Goal: Information Seeking & Learning: Check status

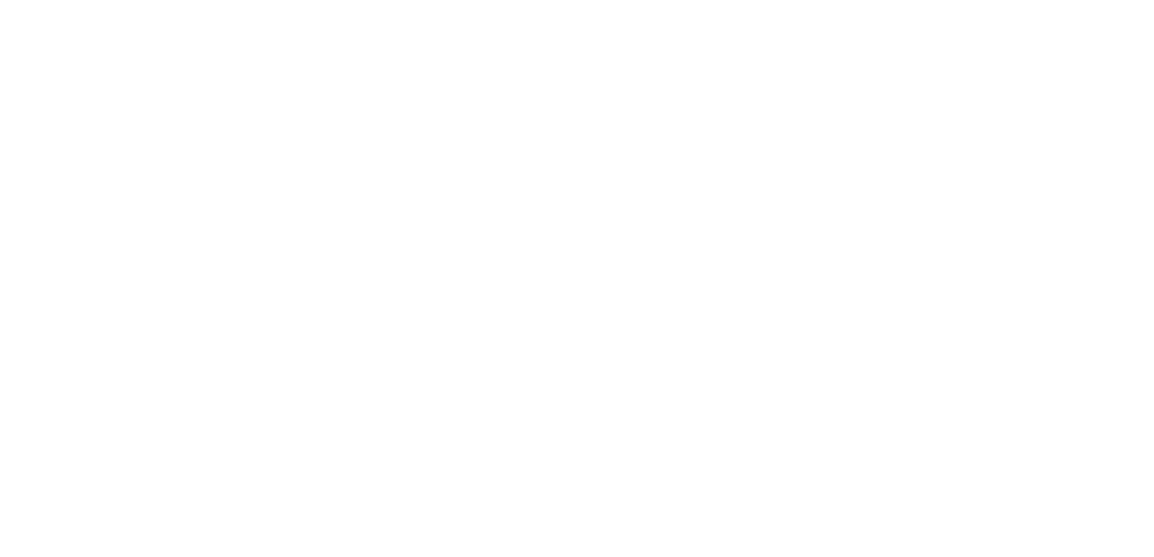
select select "en"
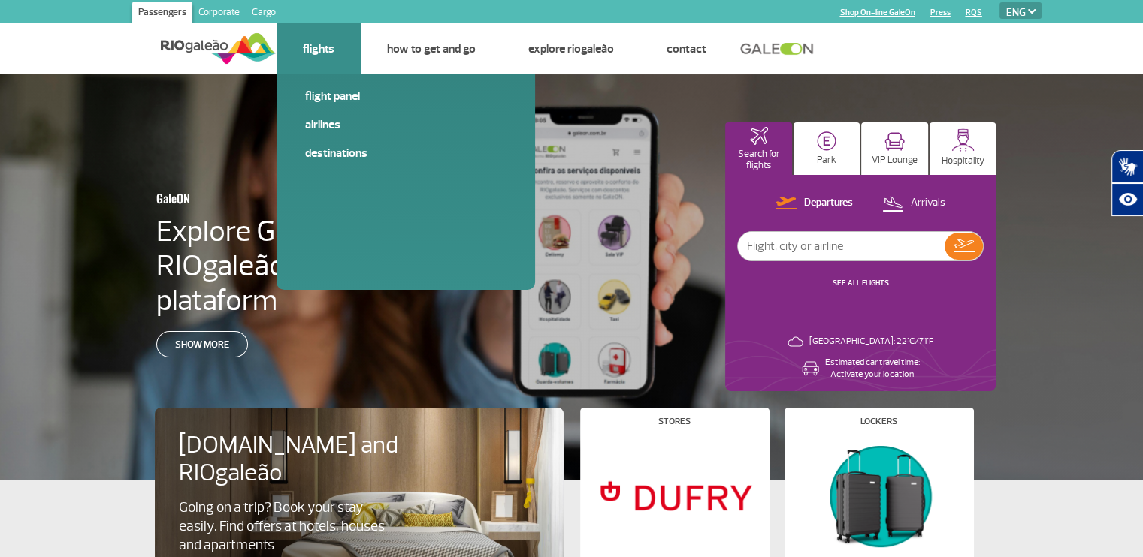
click at [331, 101] on link "Flight panel" at bounding box center [405, 96] width 201 height 17
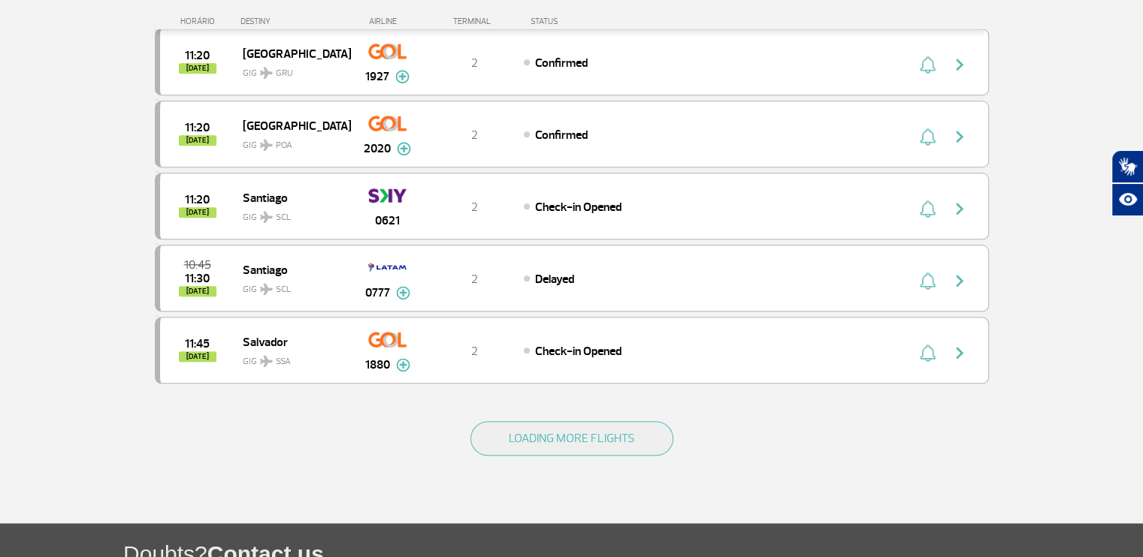
scroll to position [1423, 0]
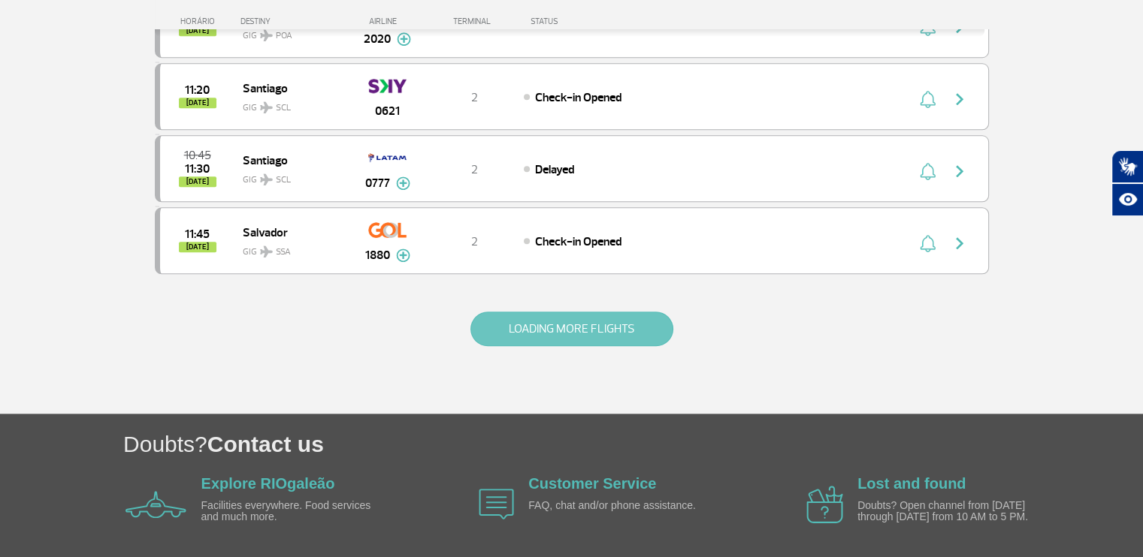
click at [587, 315] on button "LOADING MORE FLIGHTS" at bounding box center [571, 329] width 203 height 35
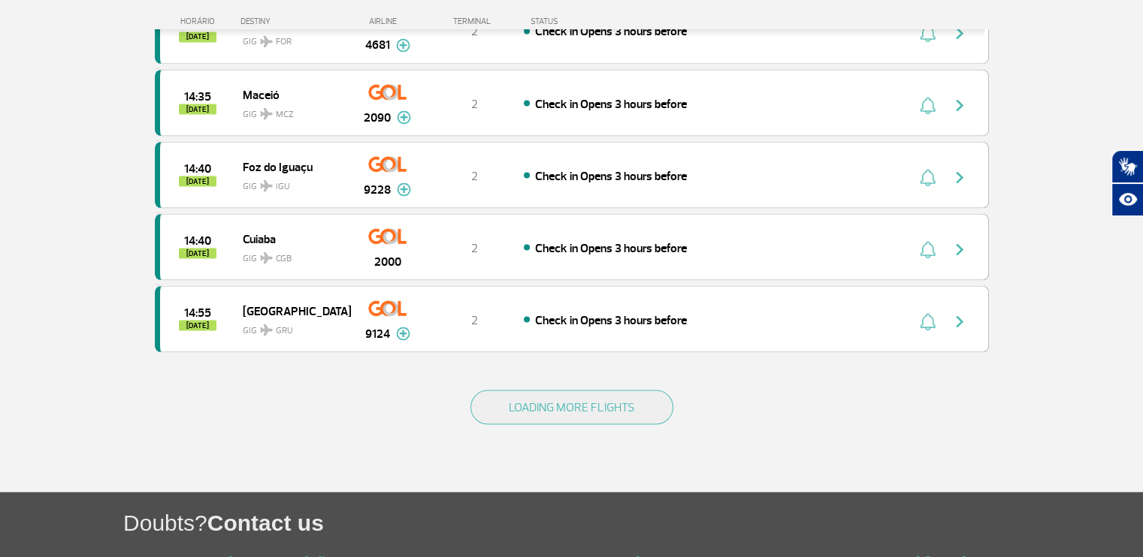
scroll to position [2827, 0]
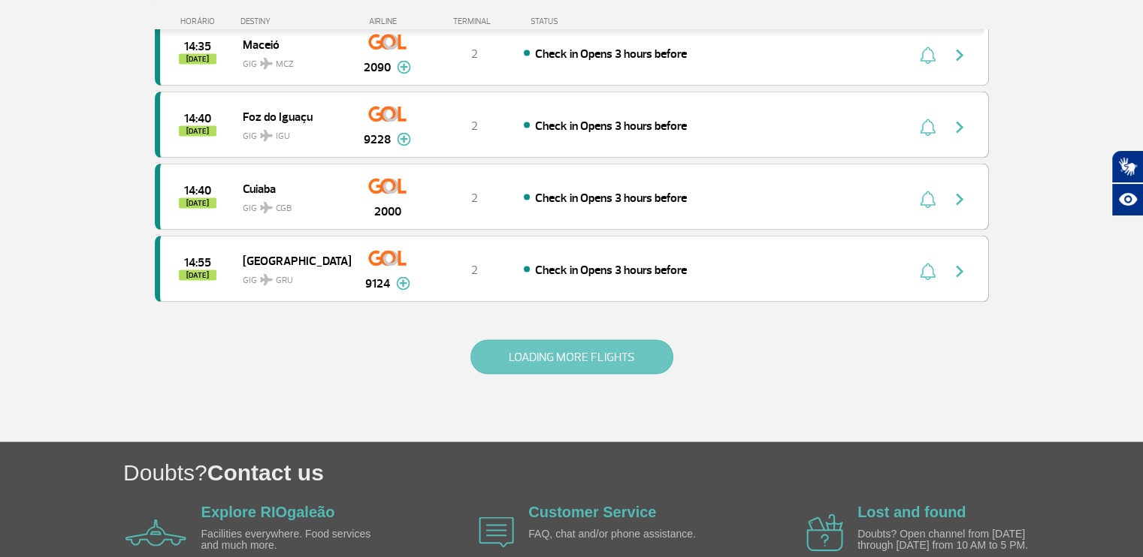
click at [523, 340] on button "LOADING MORE FLIGHTS" at bounding box center [571, 357] width 203 height 35
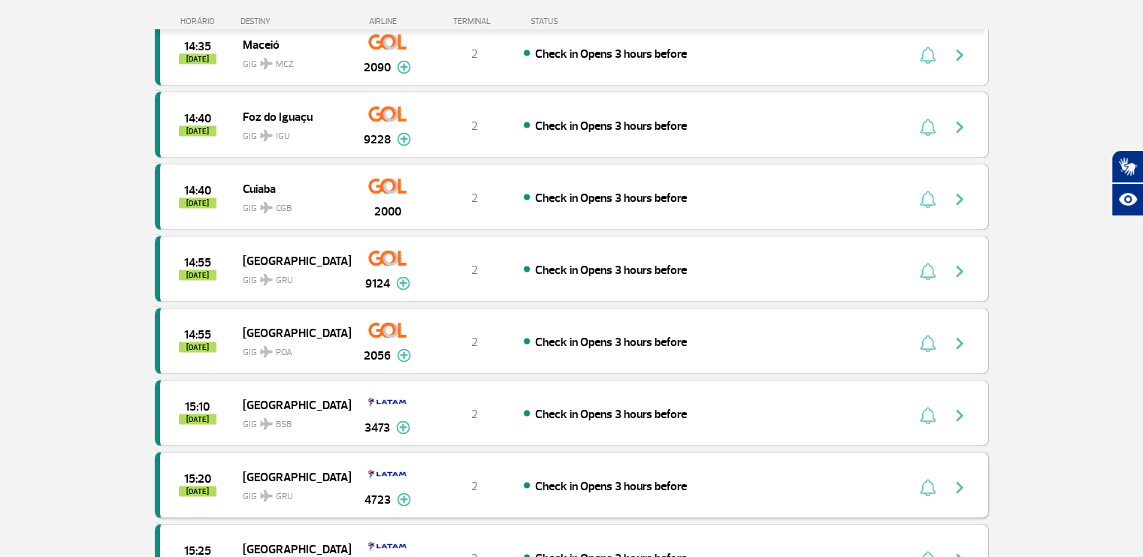
click at [189, 473] on span "15:20" at bounding box center [197, 478] width 27 height 11
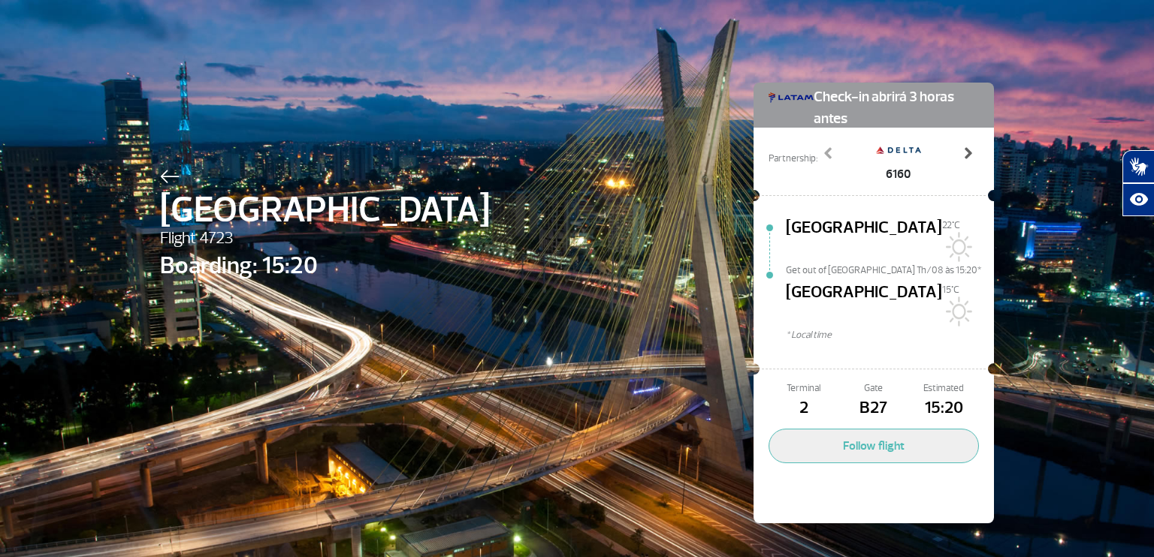
click at [962, 151] on span at bounding box center [967, 153] width 15 height 15
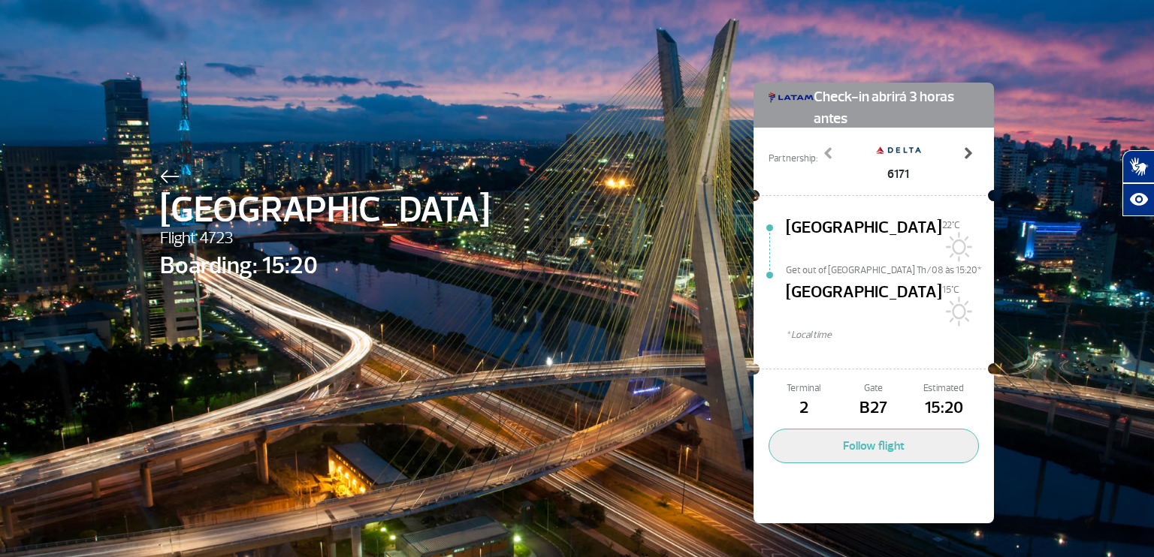
click at [962, 151] on span at bounding box center [967, 153] width 15 height 15
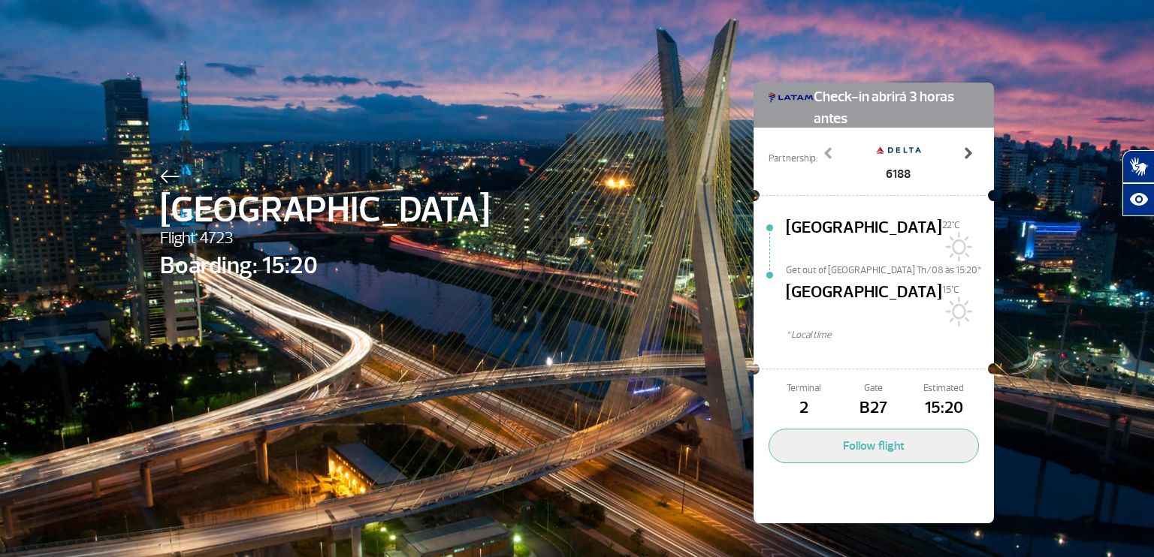
click at [962, 151] on span at bounding box center [967, 153] width 15 height 15
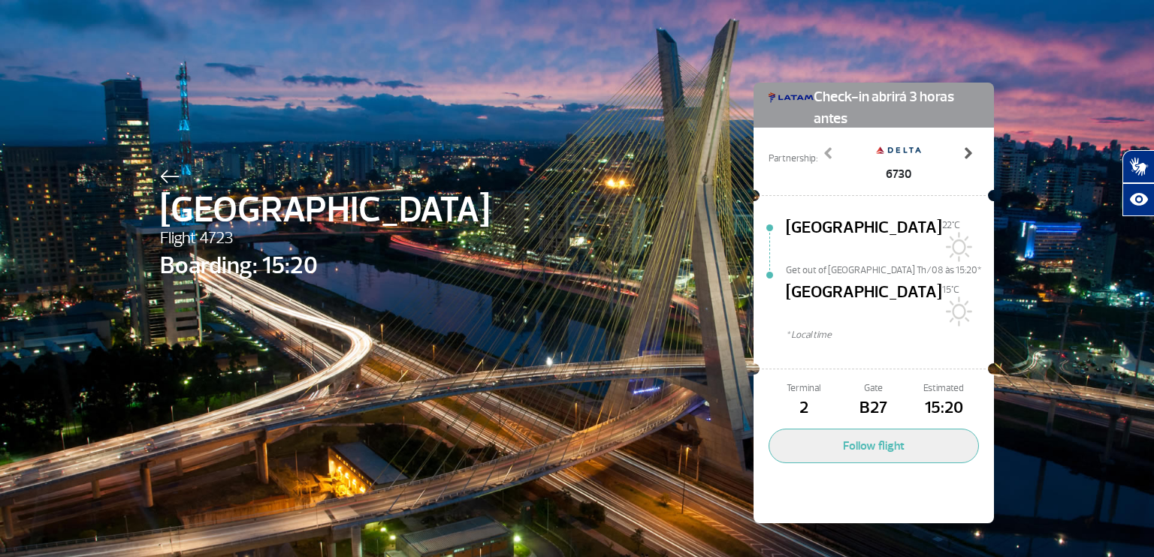
click at [962, 151] on span at bounding box center [967, 153] width 15 height 15
click at [821, 151] on span at bounding box center [828, 153] width 15 height 15
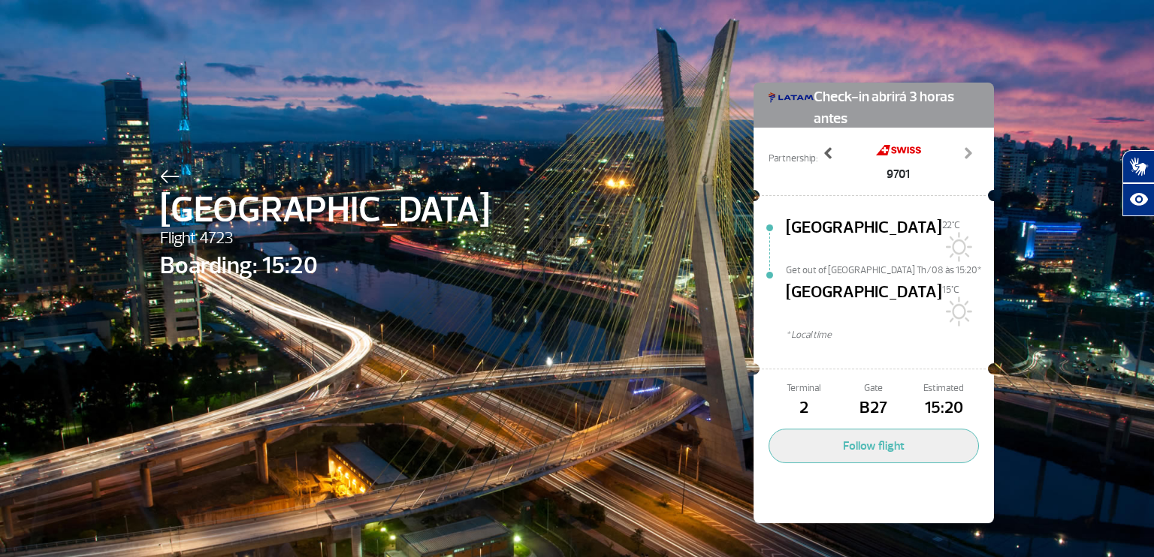
click at [821, 151] on span at bounding box center [828, 153] width 15 height 15
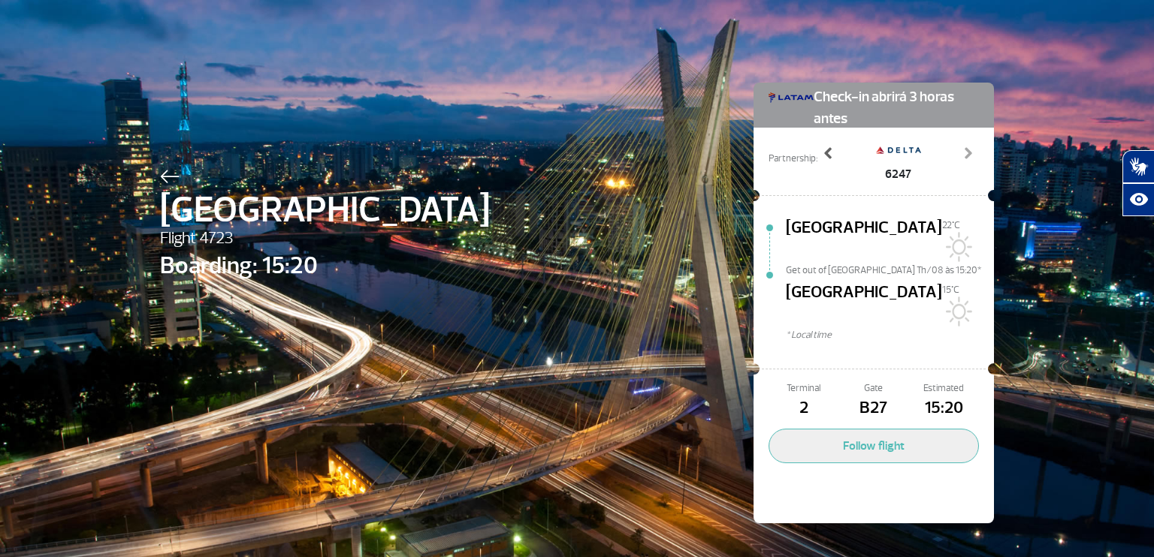
click at [821, 151] on span at bounding box center [828, 153] width 15 height 15
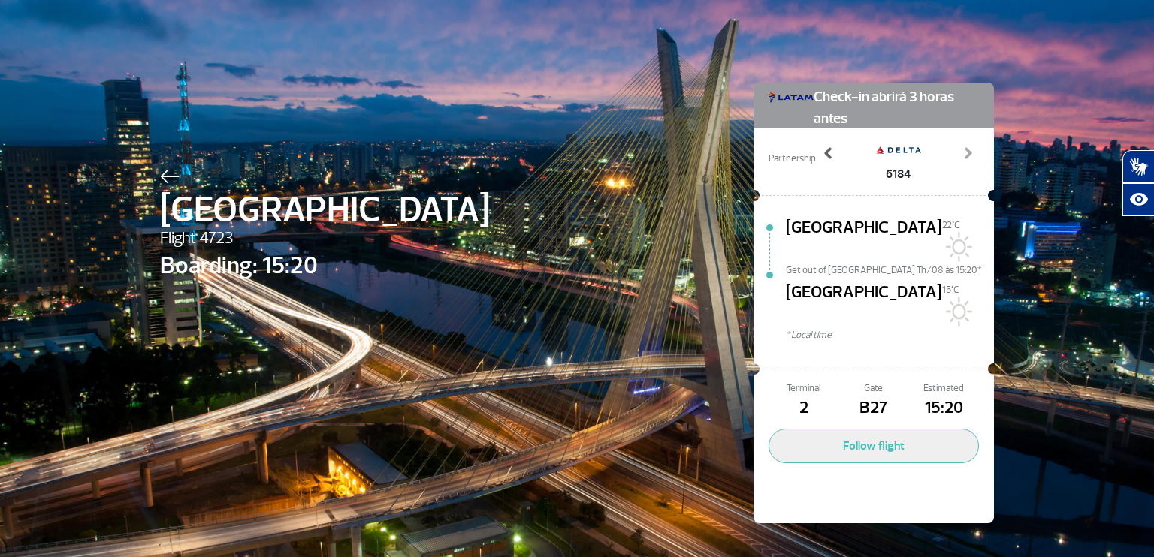
click at [821, 151] on span at bounding box center [828, 153] width 15 height 15
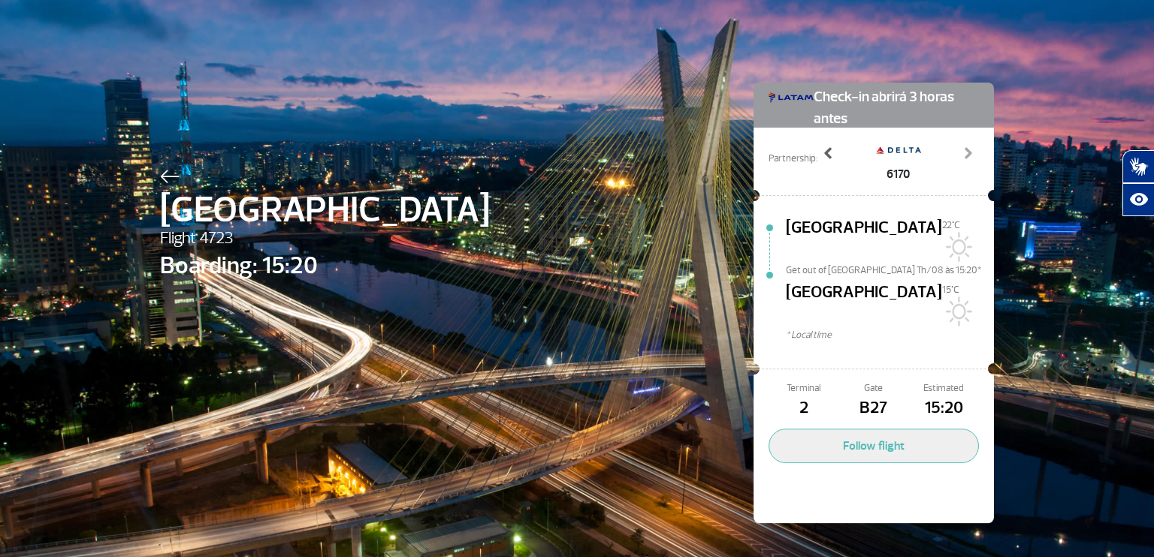
click at [821, 151] on span at bounding box center [828, 153] width 15 height 15
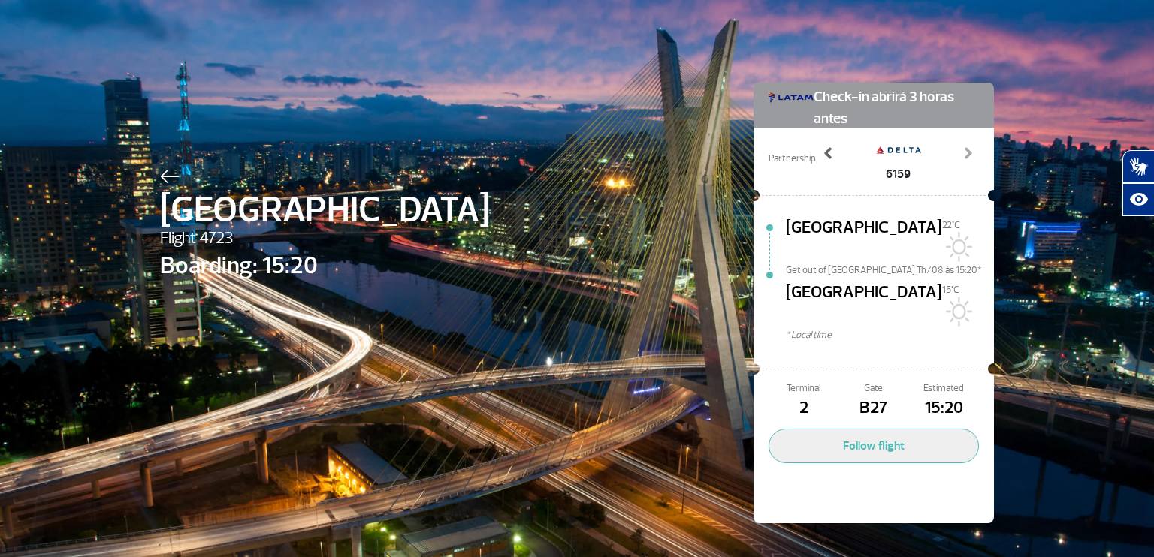
click at [821, 151] on span at bounding box center [828, 153] width 15 height 15
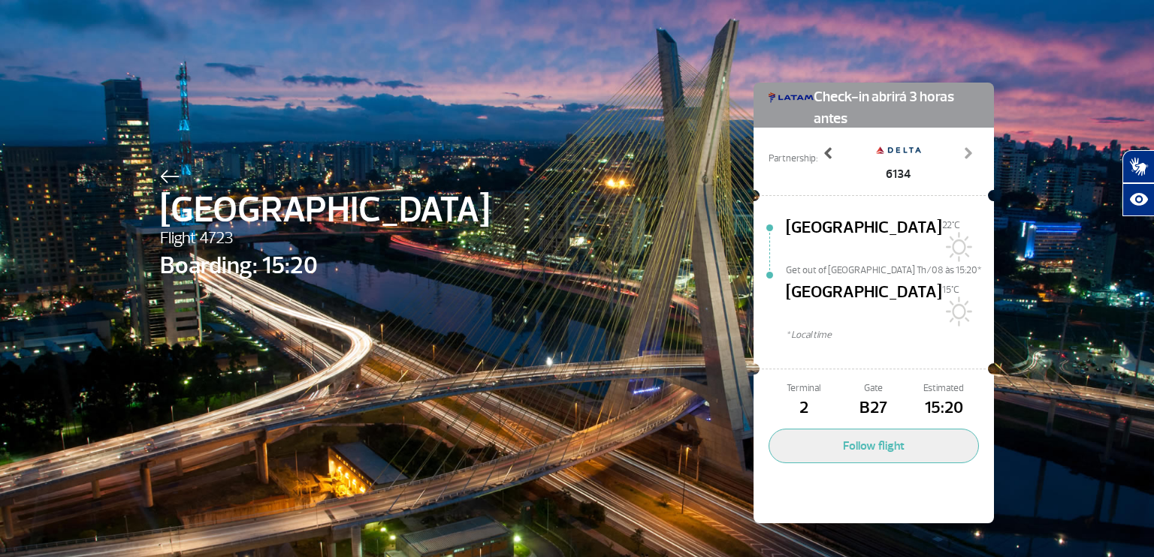
click at [821, 151] on span at bounding box center [828, 153] width 15 height 15
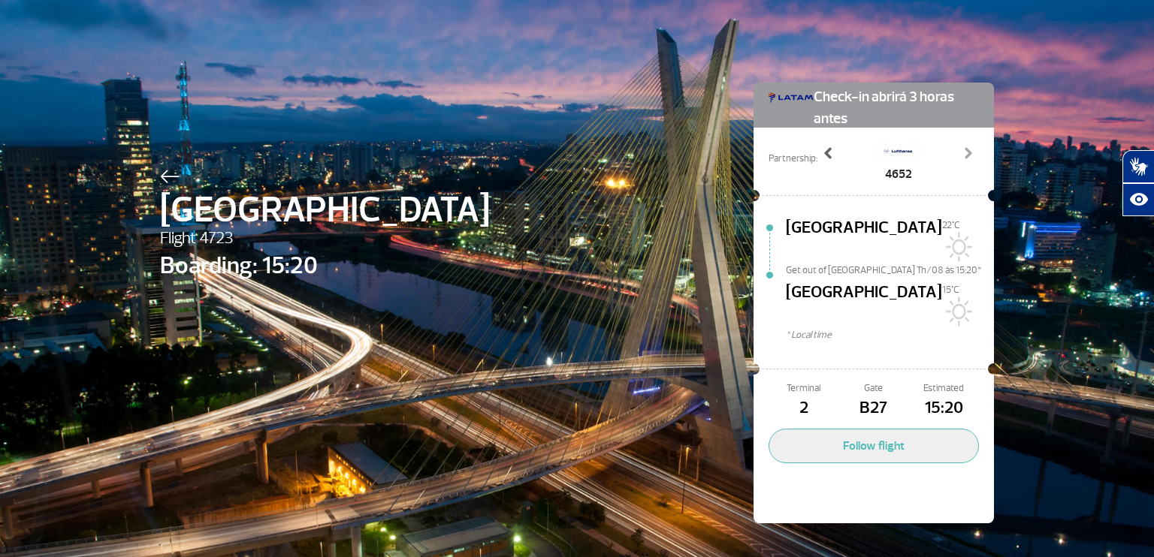
click at [821, 151] on span at bounding box center [828, 153] width 15 height 15
click at [160, 171] on img at bounding box center [170, 177] width 20 height 14
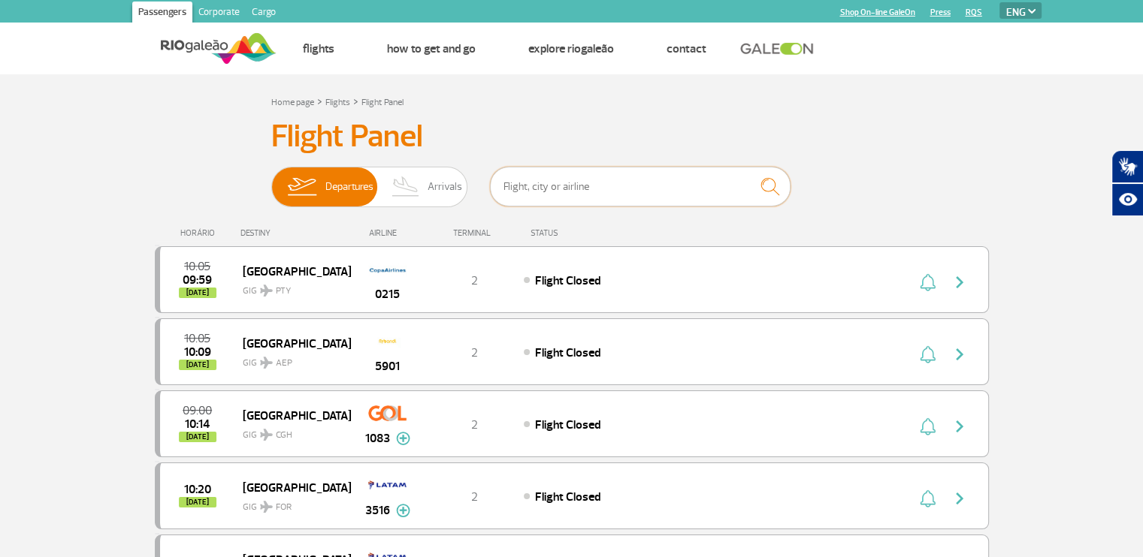
click at [574, 191] on input "text" at bounding box center [640, 187] width 300 height 40
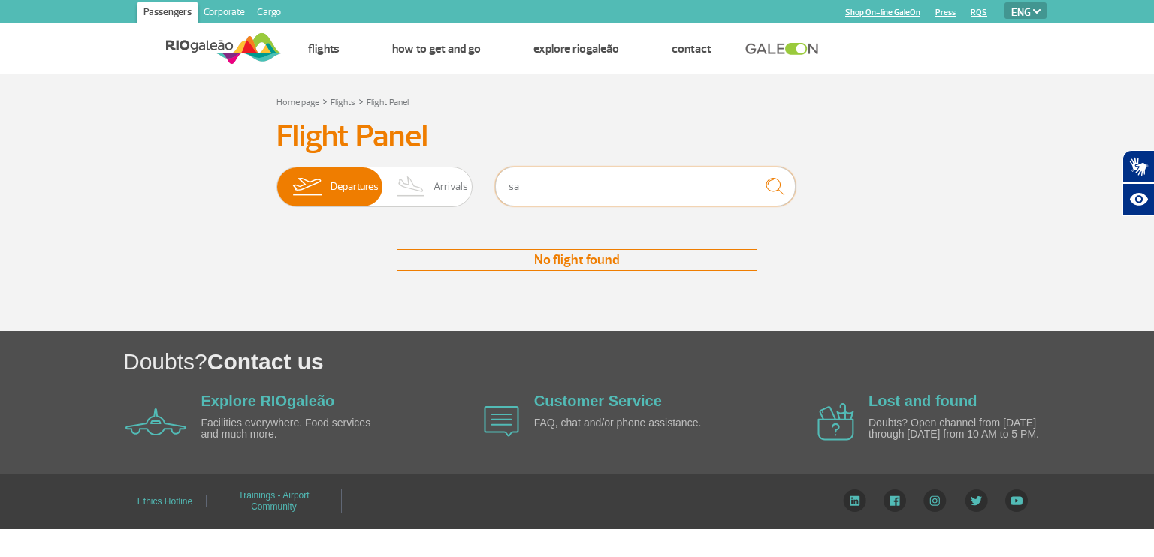
type input "s"
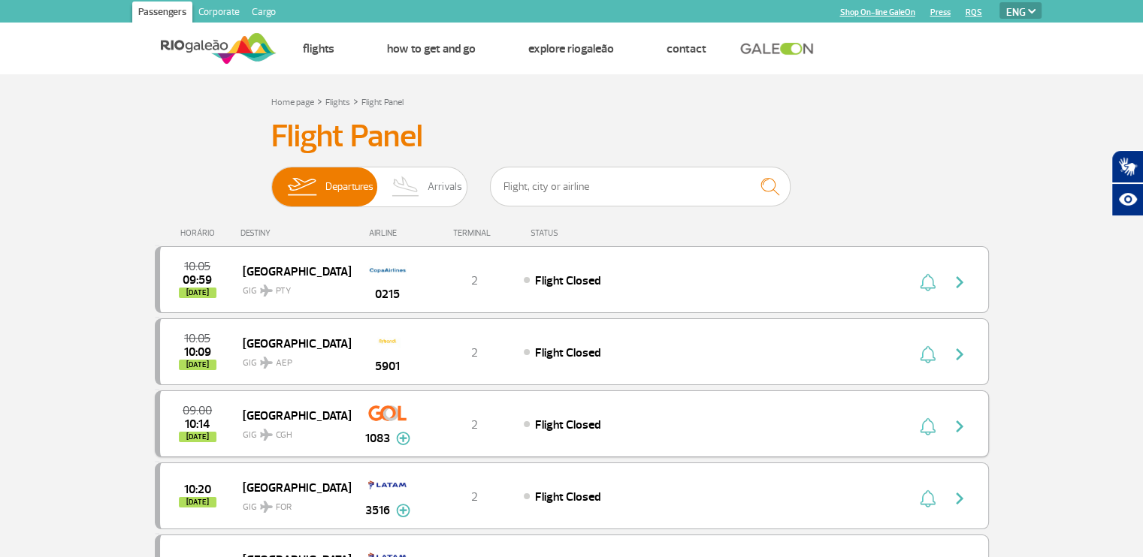
click at [275, 414] on span "[GEOGRAPHIC_DATA]" at bounding box center [291, 416] width 96 height 20
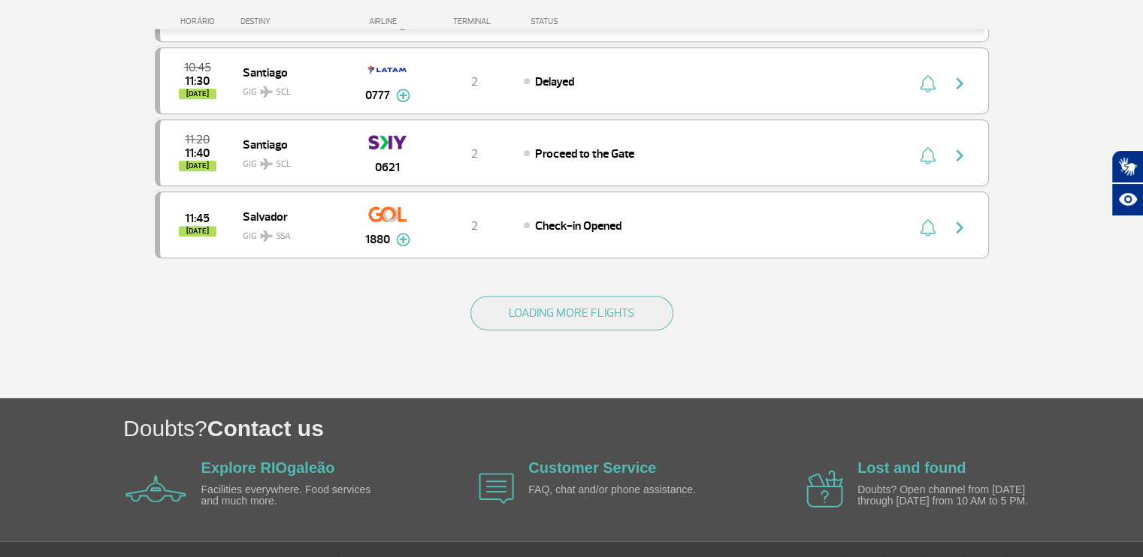
scroll to position [1448, 0]
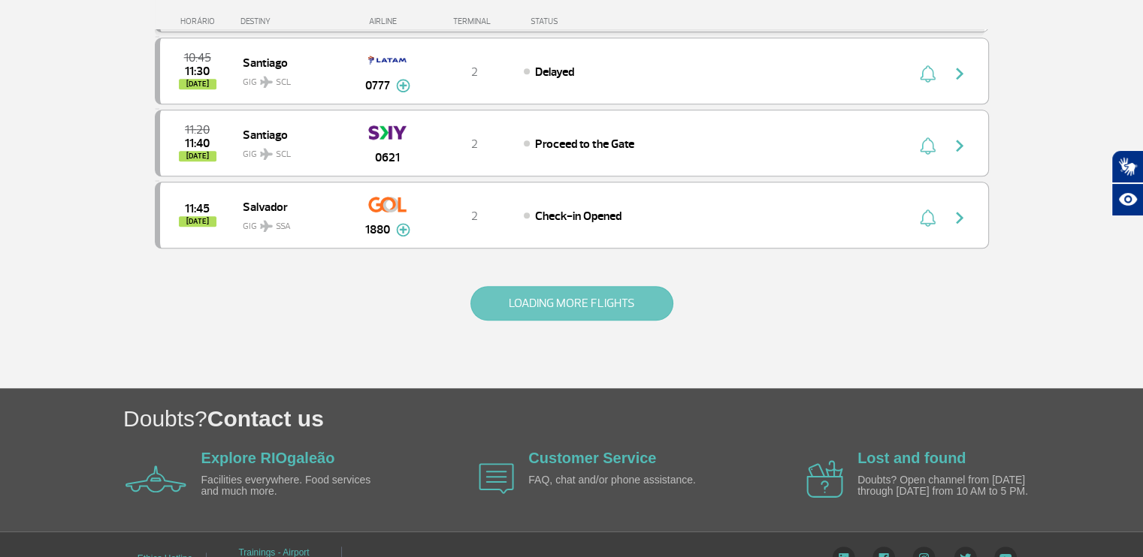
click at [566, 292] on button "LOADING MORE FLIGHTS" at bounding box center [571, 303] width 203 height 35
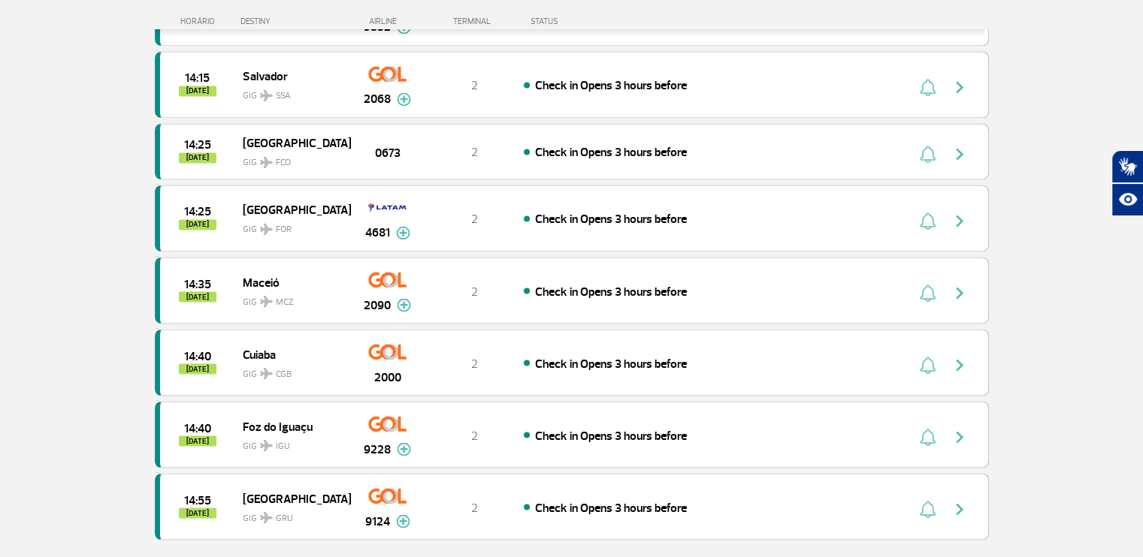
scroll to position [2885, 0]
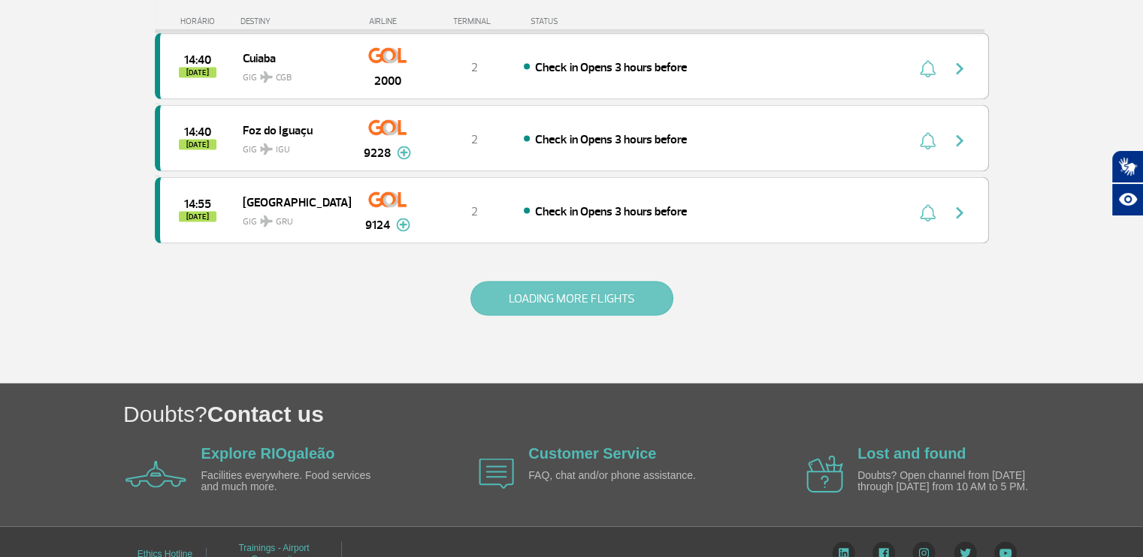
click at [581, 282] on button "LOADING MORE FLIGHTS" at bounding box center [571, 299] width 203 height 35
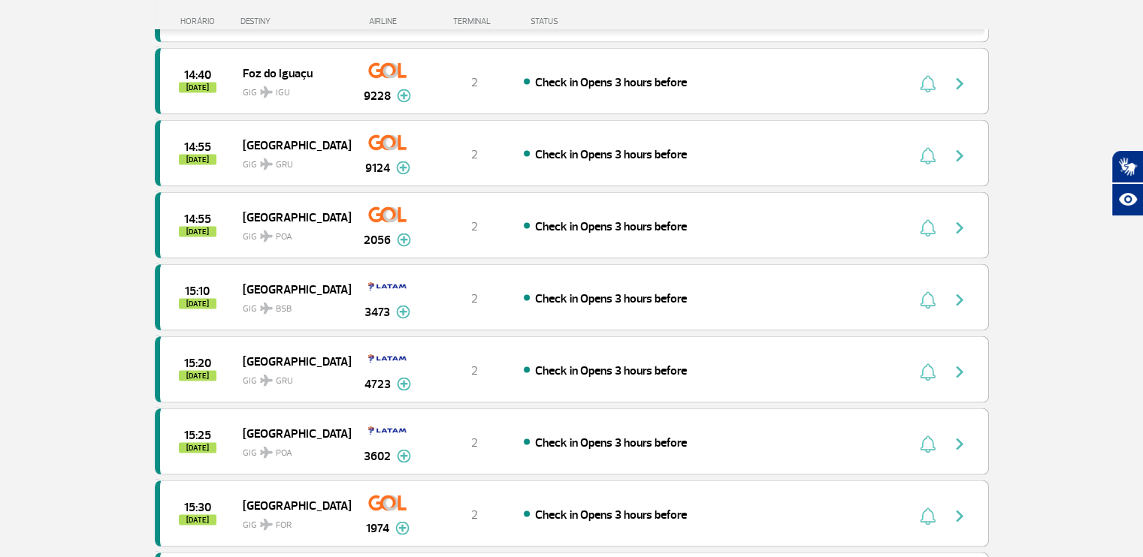
scroll to position [2936, 0]
